Goal: Information Seeking & Learning: Find specific fact

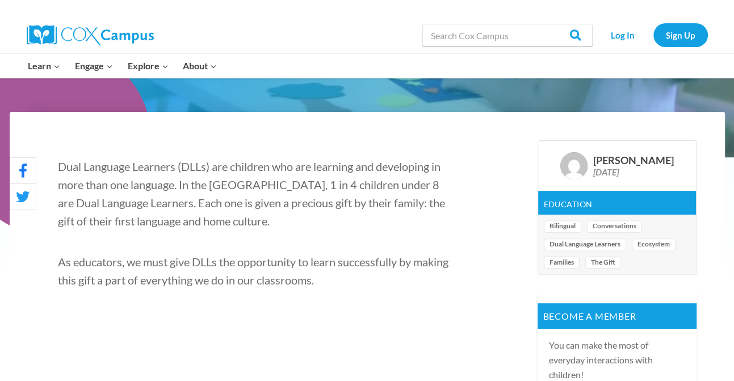
scroll to position [170, 0]
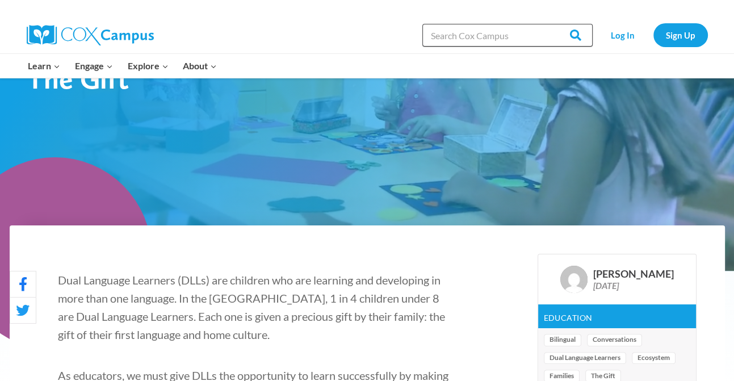
click at [474, 41] on input "Search in https://coxcampus.org/" at bounding box center [507, 35] width 170 height 23
type input "sharing my language with you"
click at [548, 24] on input "Search" at bounding box center [570, 35] width 44 height 23
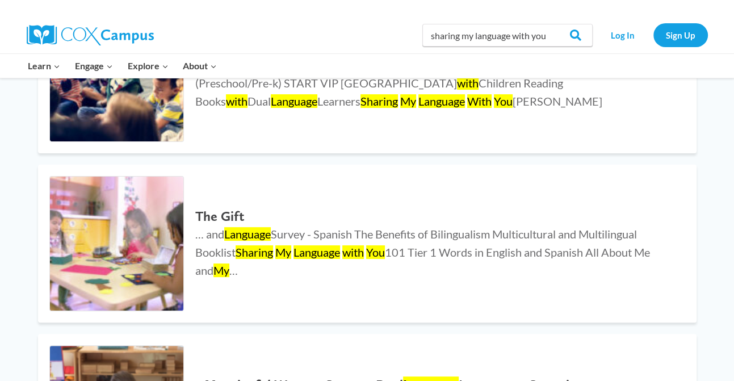
scroll to position [284, 0]
